Goal: Task Accomplishment & Management: Complete application form

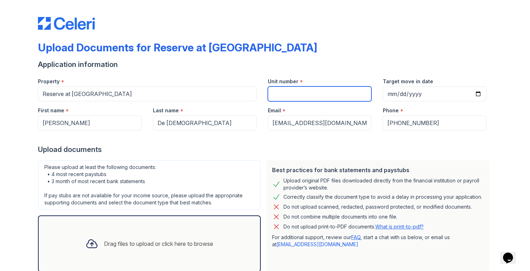
click at [292, 98] on input "Unit number" at bounding box center [320, 94] width 104 height 15
type input "1108"
click at [291, 44] on div "Upload Documents for Reserve at [GEOGRAPHIC_DATA]" at bounding box center [265, 50] width 454 height 18
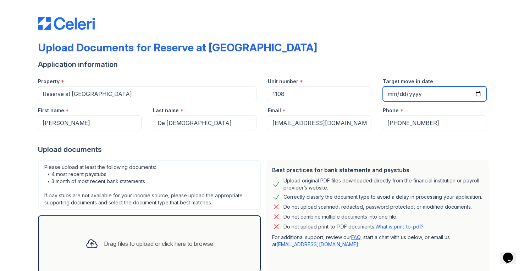
click at [470, 96] on input "Target move in date" at bounding box center [435, 94] width 104 height 15
click at [473, 96] on input "Target move in date" at bounding box center [435, 94] width 104 height 15
type input "[DATE]"
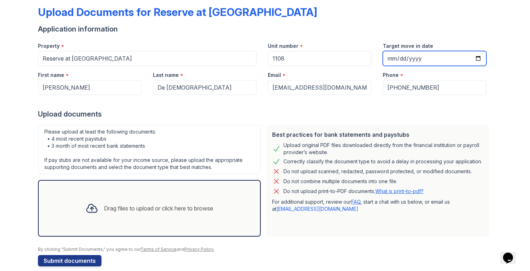
scroll to position [44, 0]
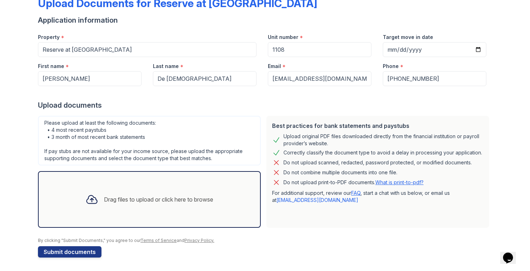
click at [126, 197] on div "Drag files to upload or click here to browse" at bounding box center [158, 200] width 109 height 9
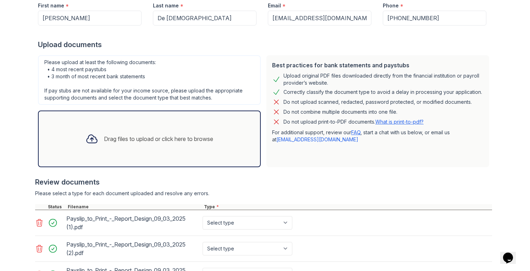
scroll to position [53, 0]
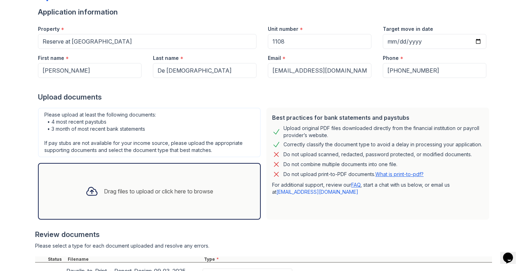
click at [126, 171] on div "Drag files to upload or click here to browse" at bounding box center [149, 191] width 223 height 57
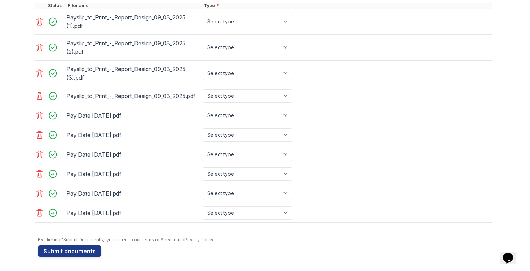
scroll to position [238, 0]
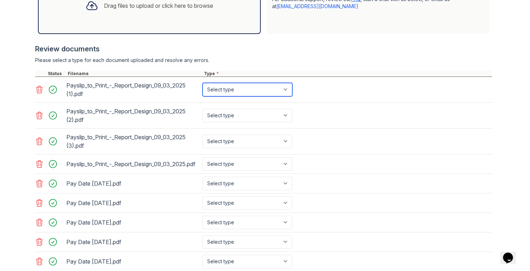
click at [257, 88] on select "Select type Paystub Bank Statement Offer Letter Tax Documents Benefit Award Let…" at bounding box center [248, 89] width 90 height 13
select select "paystub"
click at [203, 83] on select "Select type Paystub Bank Statement Offer Letter Tax Documents Benefit Award Let…" at bounding box center [248, 89] width 90 height 13
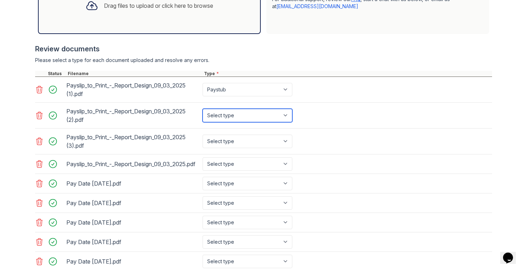
click at [242, 110] on select "Select type Paystub Bank Statement Offer Letter Tax Documents Benefit Award Let…" at bounding box center [248, 115] width 90 height 13
select select "paystub"
click at [203, 109] on select "Select type Paystub Bank Statement Offer Letter Tax Documents Benefit Award Let…" at bounding box center [248, 115] width 90 height 13
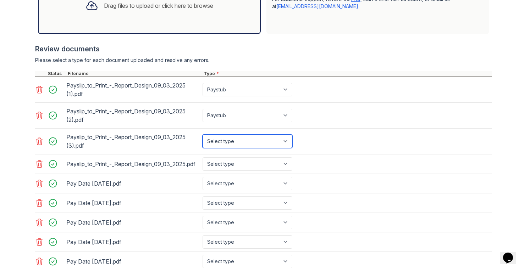
click at [237, 143] on select "Select type Paystub Bank Statement Offer Letter Tax Documents Benefit Award Let…" at bounding box center [248, 141] width 90 height 13
select select "paystub"
click at [203, 135] on select "Select type Paystub Bank Statement Offer Letter Tax Documents Benefit Award Let…" at bounding box center [248, 141] width 90 height 13
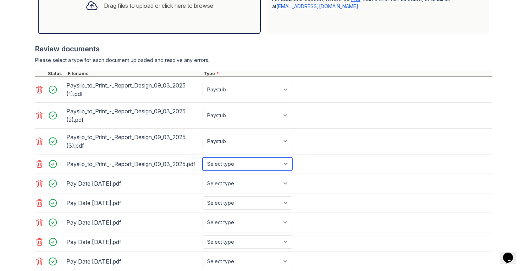
click at [237, 167] on select "Select type Paystub Bank Statement Offer Letter Tax Documents Benefit Award Let…" at bounding box center [248, 164] width 90 height 13
select select "paystub"
click at [203, 159] on select "Select type Paystub Bank Statement Offer Letter Tax Documents Benefit Award Let…" at bounding box center [248, 164] width 90 height 13
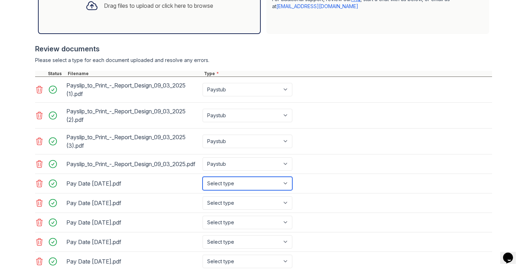
click at [243, 191] on select "Select type Paystub Bank Statement Offer Letter Tax Documents Benefit Award Let…" at bounding box center [248, 183] width 90 height 13
select select "paystub"
click at [203, 182] on select "Select type Paystub Bank Statement Offer Letter Tax Documents Benefit Award Let…" at bounding box center [248, 183] width 90 height 13
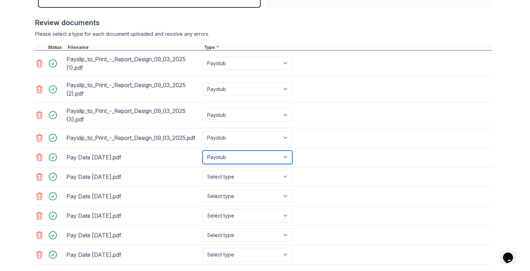
scroll to position [309, 0]
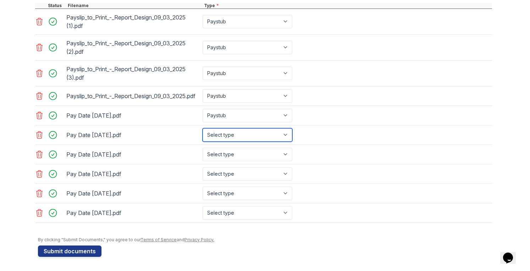
click at [241, 136] on select "Select type Paystub Bank Statement Offer Letter Tax Documents Benefit Award Let…" at bounding box center [248, 134] width 90 height 13
select select "paystub"
click at [203, 130] on select "Select type Paystub Bank Statement Offer Letter Tax Documents Benefit Award Let…" at bounding box center [248, 134] width 90 height 13
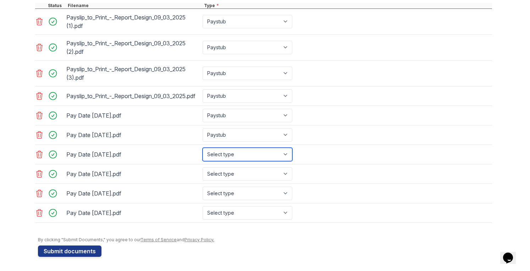
click at [233, 156] on select "Select type Paystub Bank Statement Offer Letter Tax Documents Benefit Award Let…" at bounding box center [248, 154] width 90 height 13
select select "paystub"
click at [203, 149] on select "Select type Paystub Bank Statement Offer Letter Tax Documents Benefit Award Let…" at bounding box center [248, 154] width 90 height 13
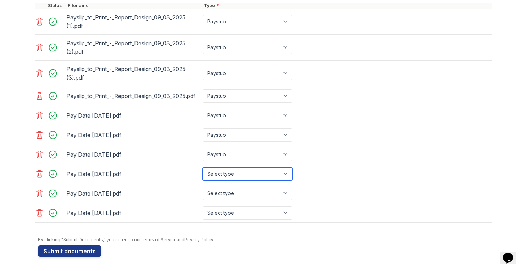
click at [234, 174] on select "Select type Paystub Bank Statement Offer Letter Tax Documents Benefit Award Let…" at bounding box center [248, 173] width 90 height 13
select select "paystub"
click at [203, 169] on select "Select type Paystub Bank Statement Offer Letter Tax Documents Benefit Award Let…" at bounding box center [248, 173] width 90 height 13
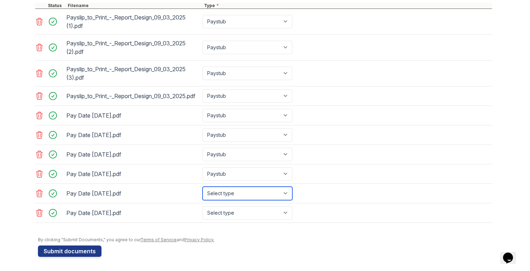
click at [237, 196] on select "Select type Paystub Bank Statement Offer Letter Tax Documents Benefit Award Let…" at bounding box center [248, 193] width 90 height 13
select select "paystub"
click at [203, 188] on select "Select type Paystub Bank Statement Offer Letter Tax Documents Benefit Award Let…" at bounding box center [248, 193] width 90 height 13
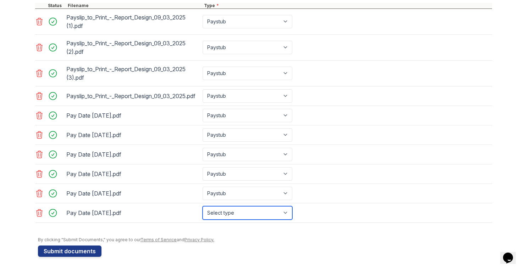
click at [238, 215] on select "Select type Paystub Bank Statement Offer Letter Tax Documents Benefit Award Let…" at bounding box center [248, 213] width 90 height 13
select select "paystub"
click at [203, 207] on select "Select type Paystub Bank Statement Offer Letter Tax Documents Benefit Award Let…" at bounding box center [248, 213] width 90 height 13
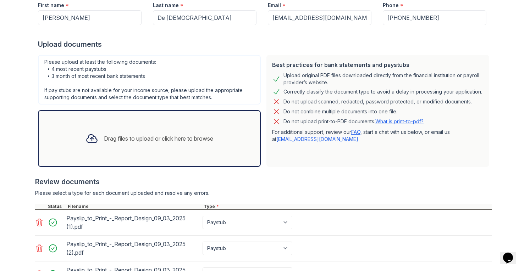
scroll to position [106, 0]
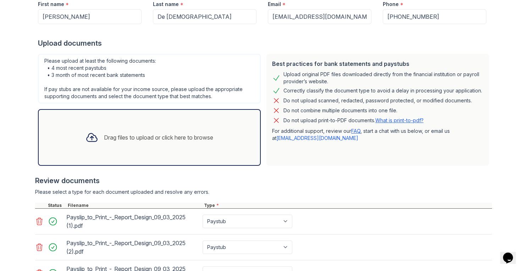
click at [159, 140] on div "Drag files to upload or click here to browse" at bounding box center [158, 137] width 109 height 9
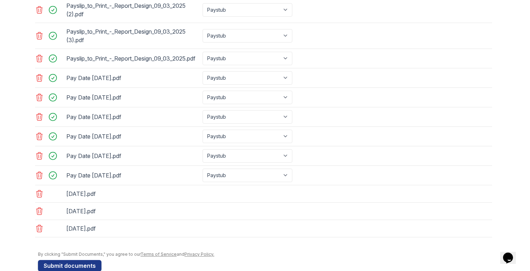
scroll to position [361, 0]
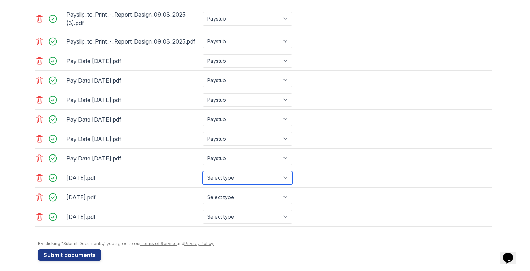
click at [241, 182] on select "Select type Paystub Bank Statement Offer Letter Tax Documents Benefit Award Let…" at bounding box center [248, 177] width 90 height 13
select select "bank_statement"
click at [203, 174] on select "Select type Paystub Bank Statement Offer Letter Tax Documents Benefit Award Let…" at bounding box center [248, 177] width 90 height 13
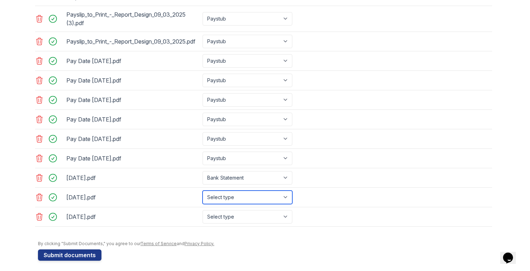
click at [234, 204] on select "Select type Paystub Bank Statement Offer Letter Tax Documents Benefit Award Let…" at bounding box center [248, 197] width 90 height 13
select select "bank_statement"
click at [203, 193] on select "Select type Paystub Bank Statement Offer Letter Tax Documents Benefit Award Let…" at bounding box center [248, 197] width 90 height 13
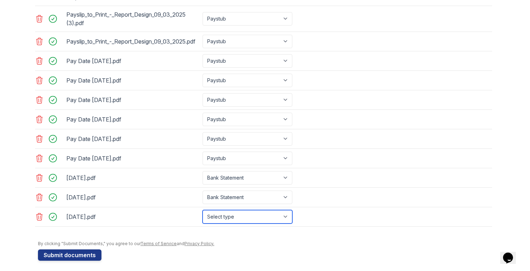
click at [223, 217] on select "Select type Paystub Bank Statement Offer Letter Tax Documents Benefit Award Let…" at bounding box center [248, 216] width 90 height 13
select select "bank_statement"
click at [203, 213] on select "Select type Paystub Bank Statement Offer Letter Tax Documents Benefit Award Let…" at bounding box center [248, 216] width 90 height 13
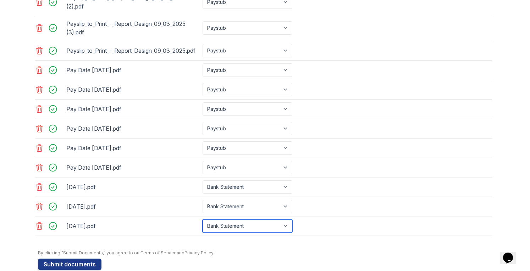
scroll to position [367, 0]
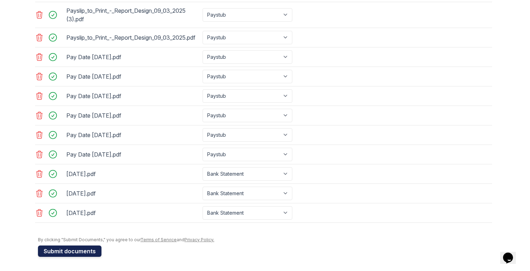
click at [68, 247] on button "Submit documents" at bounding box center [70, 251] width 64 height 11
